Goal: Information Seeking & Learning: Learn about a topic

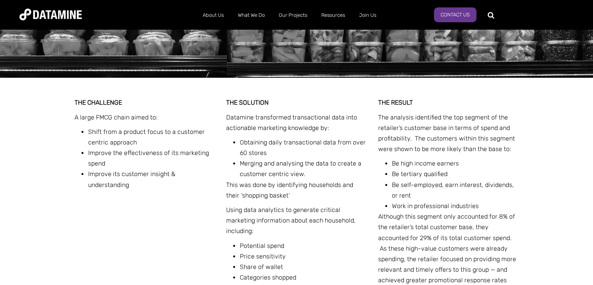
scroll to position [269, 0]
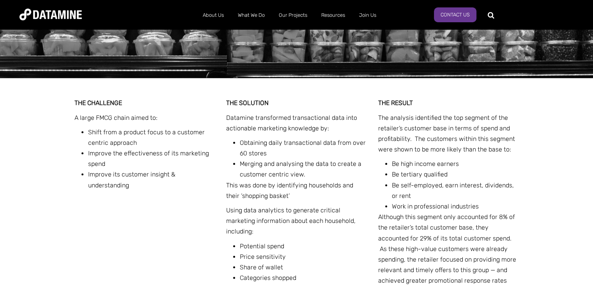
click at [119, 133] on li "Shift from a product focus to a customer centric approach" at bounding box center [151, 137] width 127 height 21
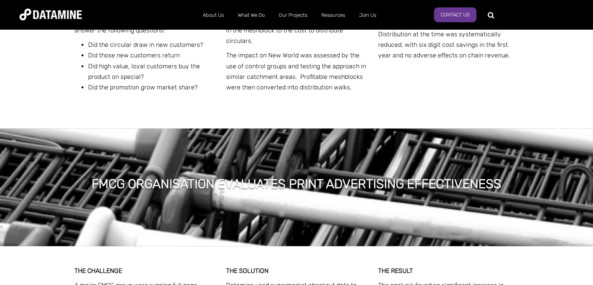
scroll to position [855, 0]
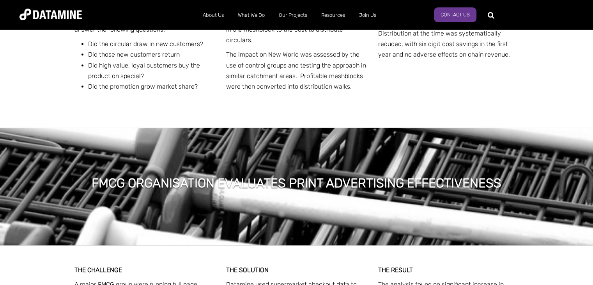
drag, startPoint x: 170, startPoint y: 153, endPoint x: 158, endPoint y: 124, distance: 31.7
click at [158, 124] on div "FMCG ORGANISATION EVALUATES PRINT ADVERTISING EFFECTIVENESS" at bounding box center [296, 172] width 593 height 144
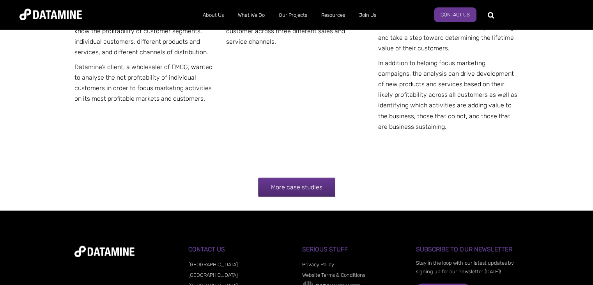
scroll to position [1609, 0]
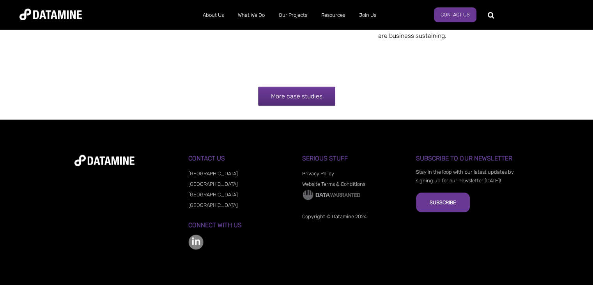
click at [261, 96] on link "More case studies" at bounding box center [296, 96] width 77 height 19
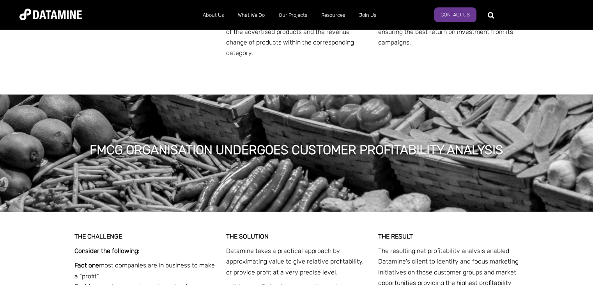
scroll to position [1098, 0]
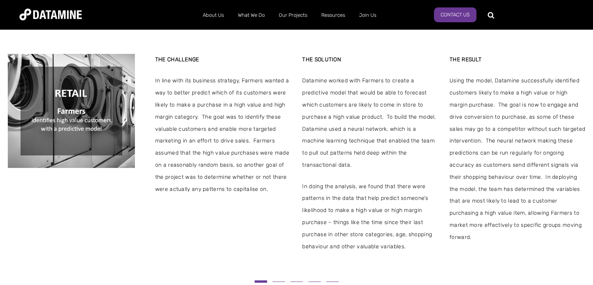
scroll to position [179, 0]
click at [279, 280] on span at bounding box center [279, 280] width 12 height 0
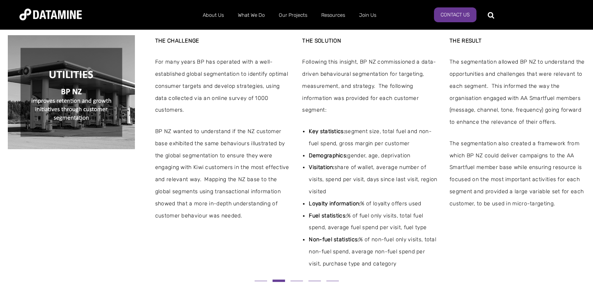
click at [290, 278] on button at bounding box center [297, 280] width 18 height 4
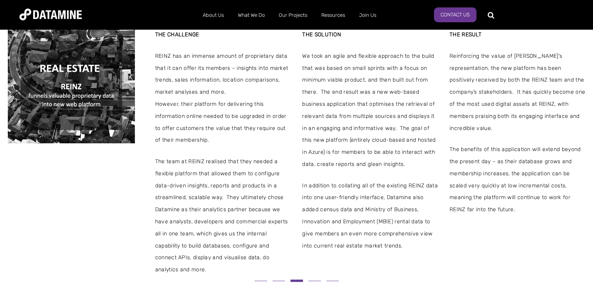
click at [300, 279] on span at bounding box center [296, 280] width 12 height 2
click at [309, 278] on button at bounding box center [315, 280] width 18 height 4
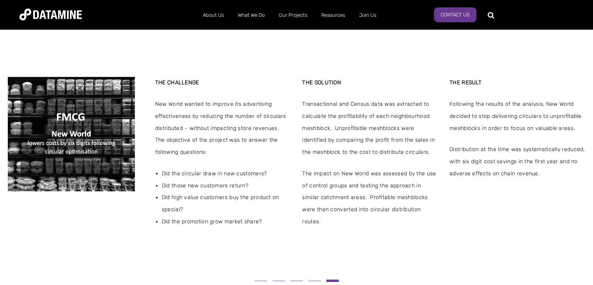
click at [138, 141] on div "THE CHALLENGE New World wanted to improve its advertising effectiveness by redu…" at bounding box center [296, 152] width 577 height 150
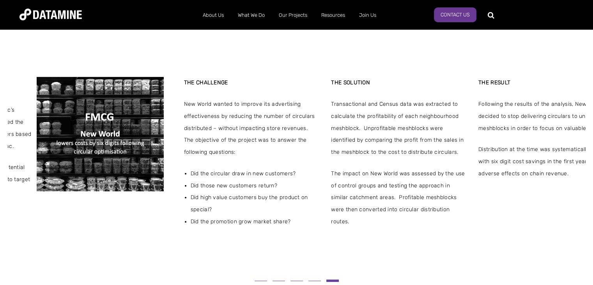
drag, startPoint x: 152, startPoint y: 96, endPoint x: 170, endPoint y: 128, distance: 36.8
click at [170, 128] on div "THE CHALLENGE New World wanted to improve its advertising effectiveness by redu…" at bounding box center [325, 152] width 577 height 150
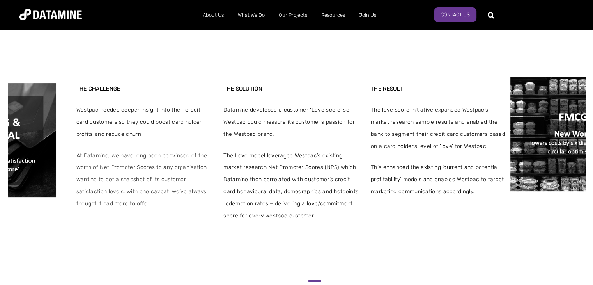
drag, startPoint x: 79, startPoint y: 120, endPoint x: 0, endPoint y: 104, distance: 80.4
click at [0, 104] on div "THE CHALLENGE [PERSON_NAME] has an immense amount of proprietary data that it c…" at bounding box center [296, 157] width 593 height 256
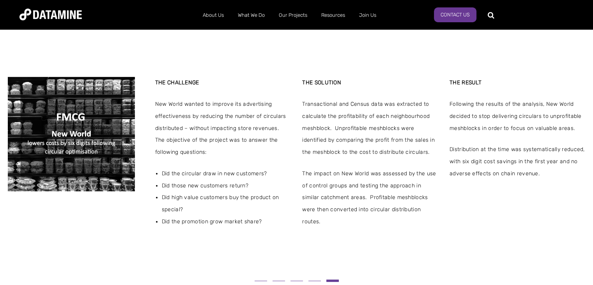
drag, startPoint x: 155, startPoint y: 96, endPoint x: 161, endPoint y: 96, distance: 6.3
click at [161, 98] on span "New World wanted to improve its advertising effectiveness by reducing the numbe…" at bounding box center [223, 128] width 136 height 60
